Goal: Book appointment/travel/reservation

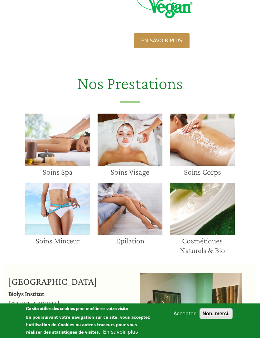
scroll to position [418, 0]
click at [188, 318] on button "Accepter" at bounding box center [184, 313] width 27 height 7
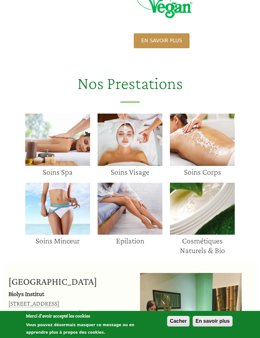
click at [213, 327] on button "En savoir plus" at bounding box center [212, 321] width 40 height 11
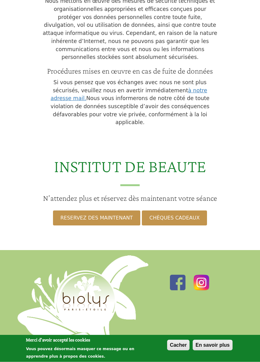
scroll to position [651, 0]
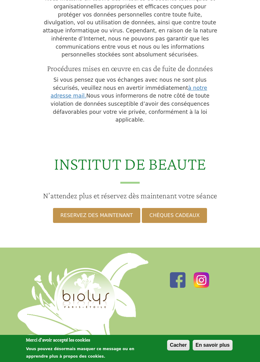
click at [178, 348] on button "Cacher" at bounding box center [178, 344] width 22 height 11
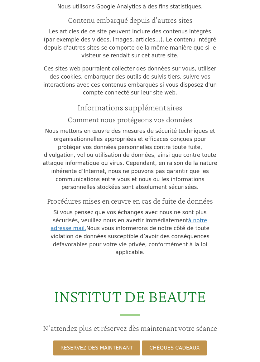
scroll to position [518, 0]
click at [114, 340] on link "RESERVEZ DES MAINTENANT" at bounding box center [96, 347] width 87 height 15
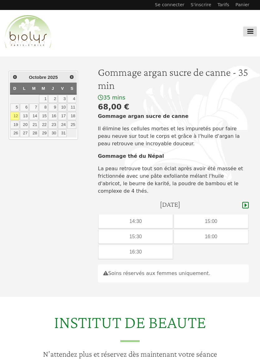
click at [247, 201] on icon at bounding box center [245, 204] width 7 height 7
